Goal: Browse casually

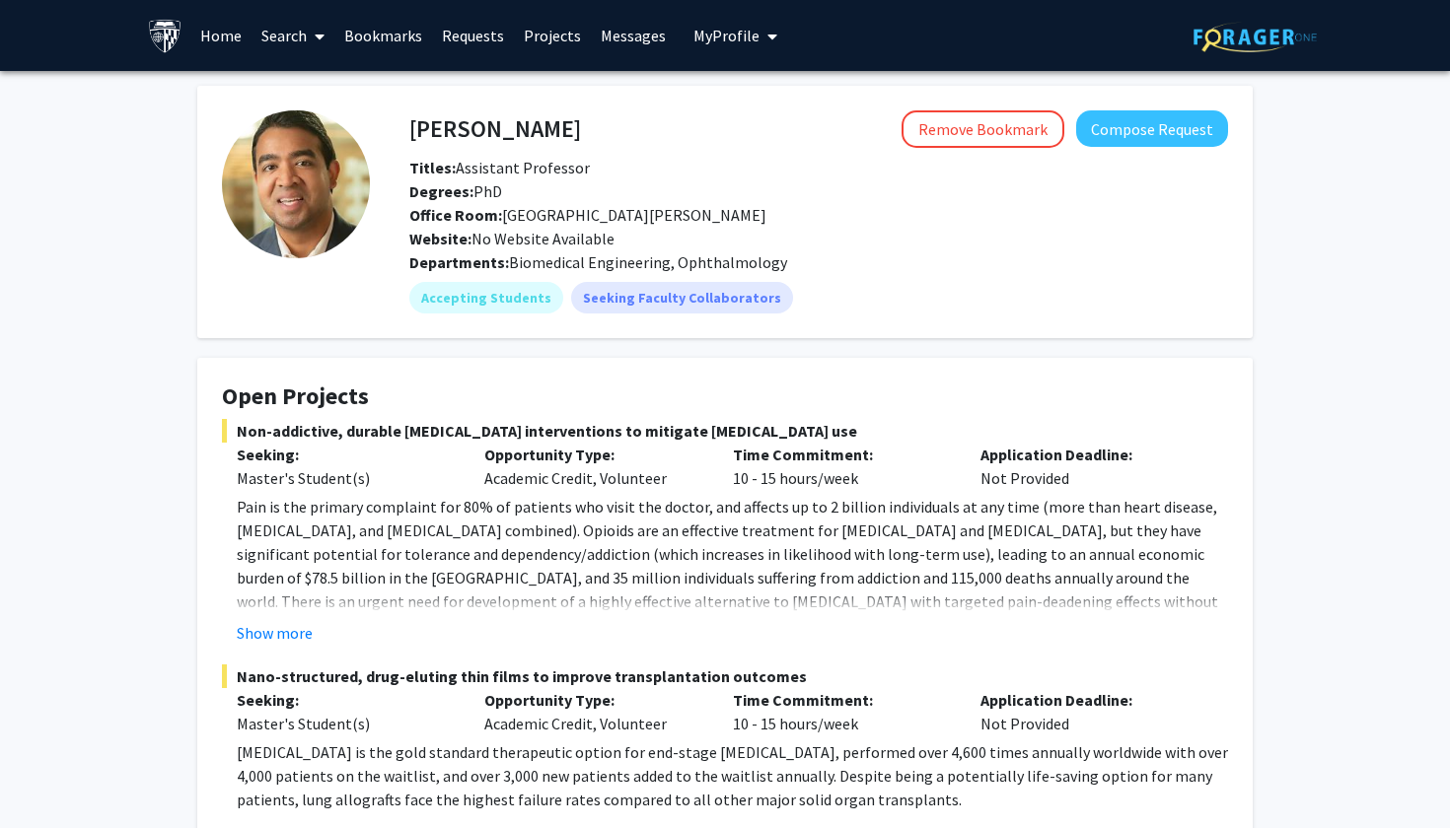
click at [228, 37] on link "Home" at bounding box center [220, 35] width 61 height 69
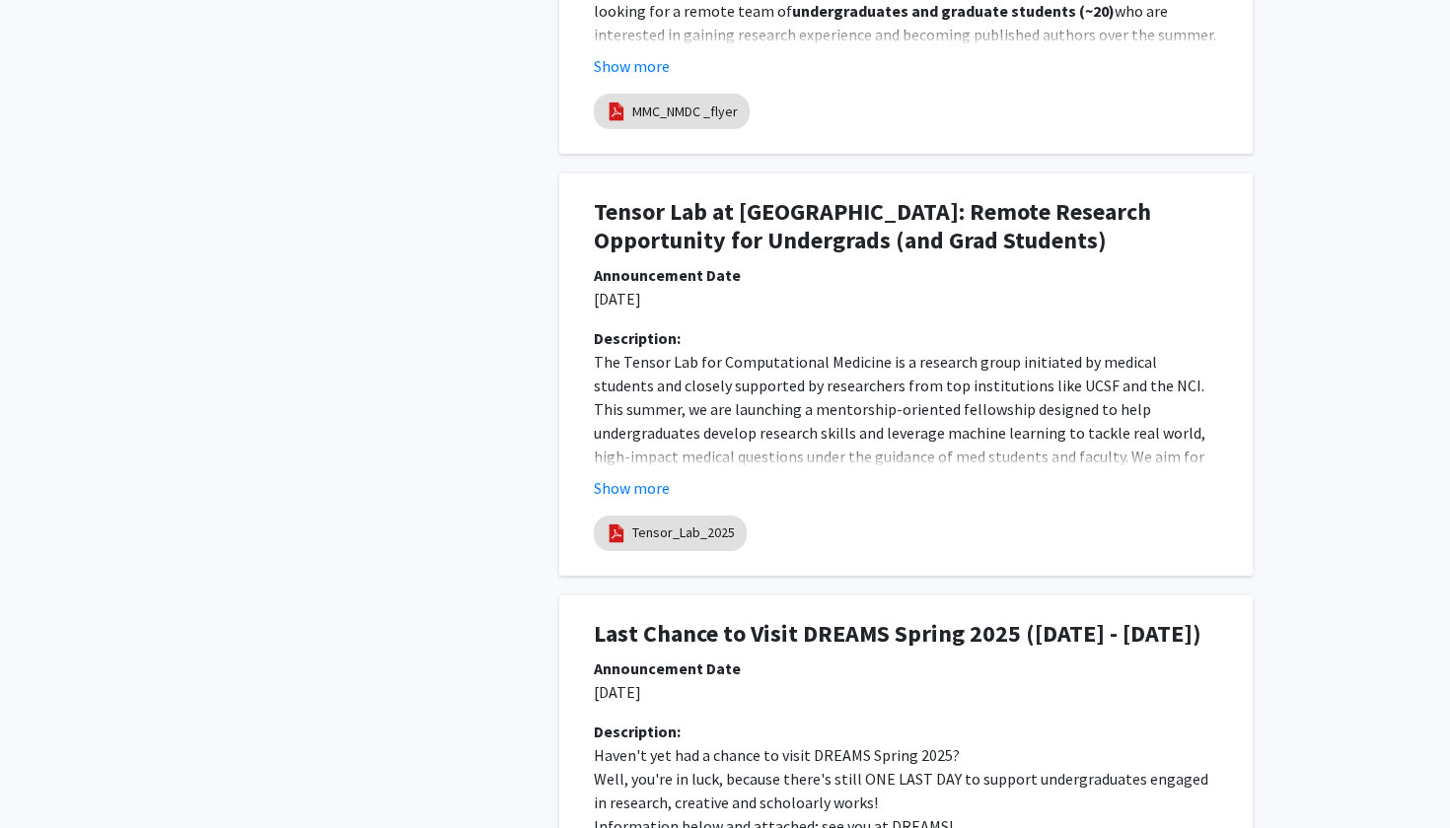
scroll to position [1754, 0]
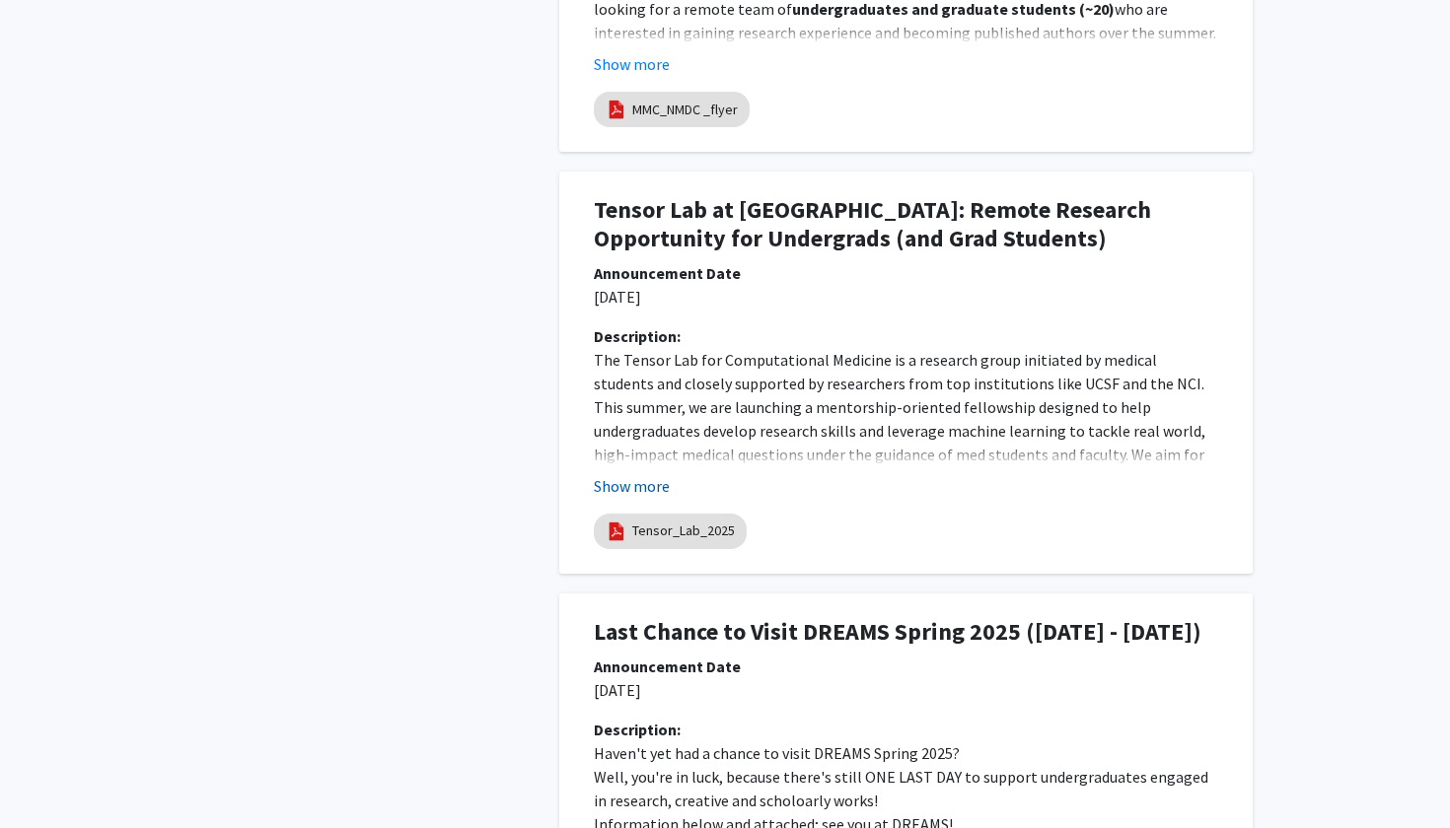
click at [662, 481] on button "Show more" at bounding box center [632, 486] width 76 height 24
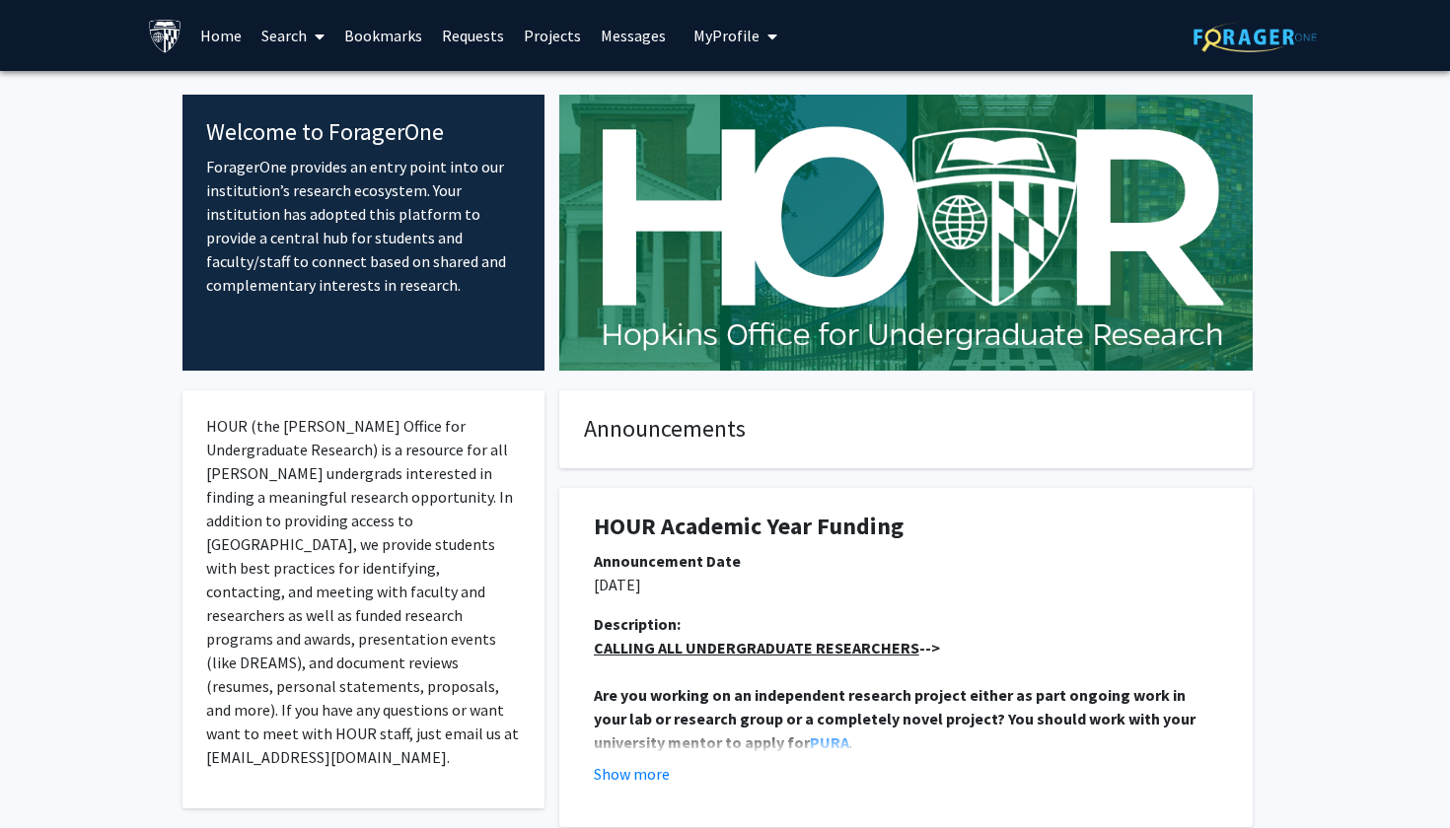
scroll to position [0, 0]
click at [227, 46] on link "Home" at bounding box center [220, 35] width 61 height 69
click at [229, 34] on link "Home" at bounding box center [220, 35] width 61 height 69
click at [225, 46] on link "Home" at bounding box center [220, 35] width 61 height 69
click at [256, 215] on p "ForagerOne provides an entry point into our institution’s research ecosystem. Y…" at bounding box center [363, 226] width 315 height 142
